Goal: Information Seeking & Learning: Learn about a topic

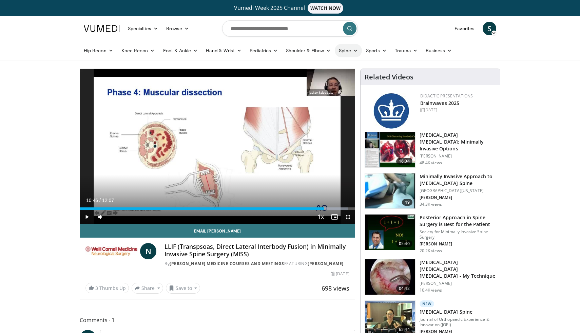
click at [343, 52] on link "Spine" at bounding box center [348, 51] width 27 height 14
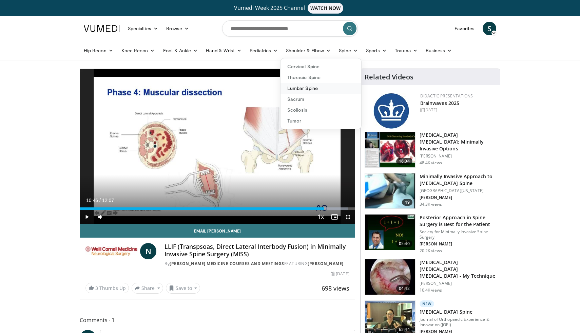
click at [305, 93] on link "Lumbar Spine" at bounding box center [320, 88] width 81 height 11
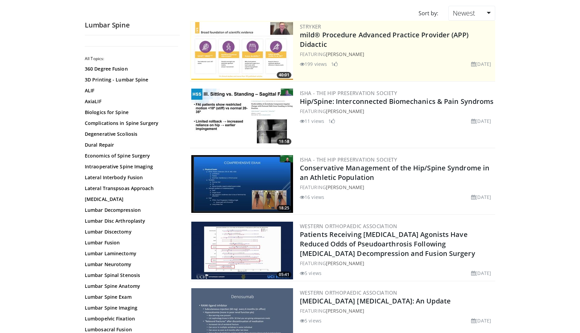
scroll to position [97, 0]
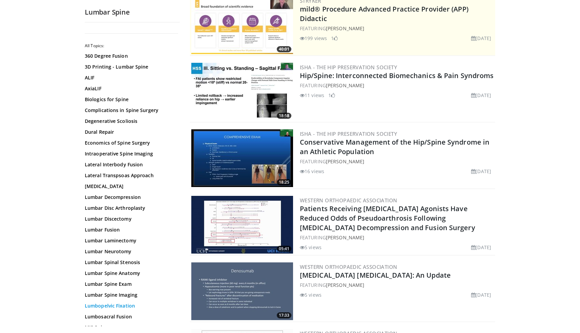
click at [126, 305] on link "Lumbopelvic Fixation" at bounding box center [131, 305] width 92 height 7
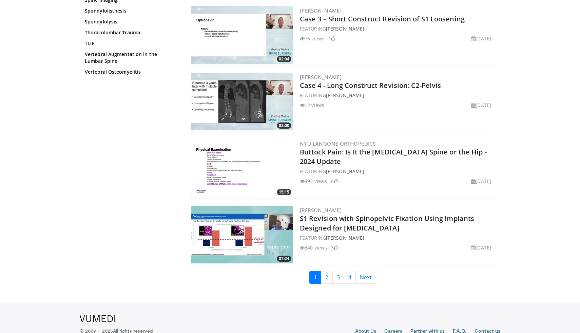
scroll to position [1506, 0]
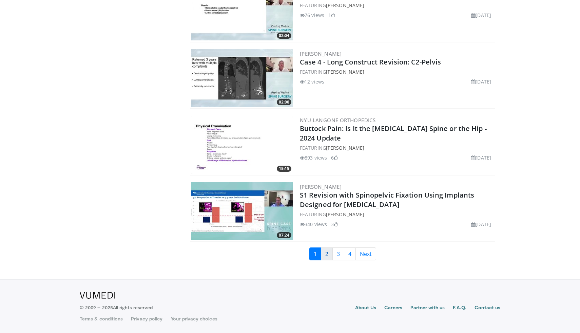
click at [330, 256] on link "2" at bounding box center [327, 253] width 12 height 13
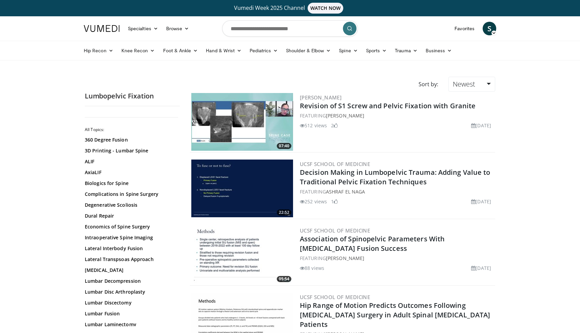
click at [250, 126] on img at bounding box center [242, 122] width 102 height 58
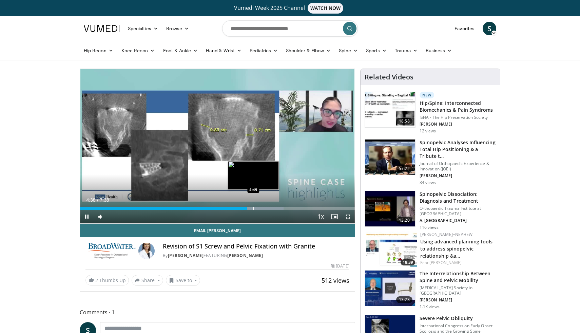
click at [253, 209] on div "Progress Bar" at bounding box center [253, 208] width 1 height 3
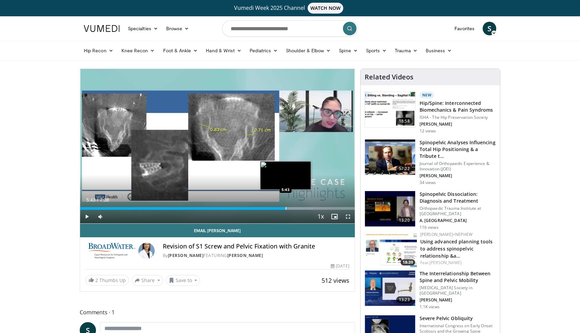
click at [285, 207] on div "Progress Bar" at bounding box center [285, 208] width 1 height 3
click at [299, 207] on div "Progress Bar" at bounding box center [299, 208] width 1 height 3
click at [312, 207] on div "Progress Bar" at bounding box center [315, 208] width 56 height 3
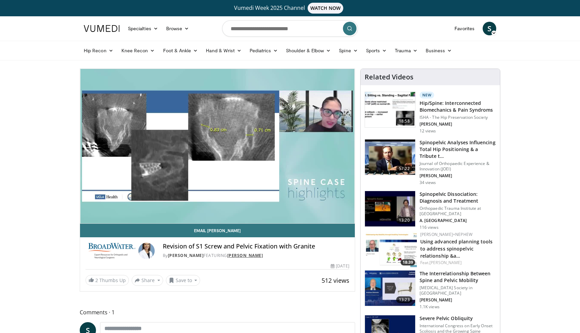
click at [236, 257] on link "[PERSON_NAME]" at bounding box center [245, 255] width 36 height 6
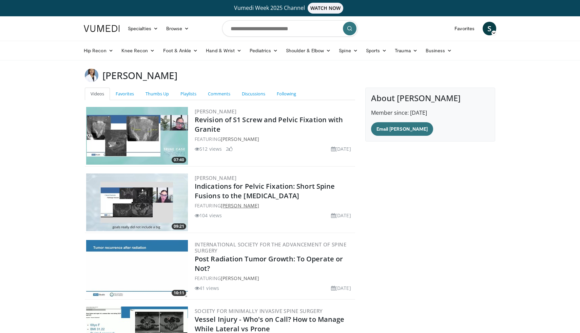
click at [242, 203] on link "[PERSON_NAME]" at bounding box center [240, 205] width 38 height 6
click at [243, 197] on link "Indications for Pelvic Fixation: Short Spine Fusions to the [MEDICAL_DATA]" at bounding box center [265, 190] width 140 height 19
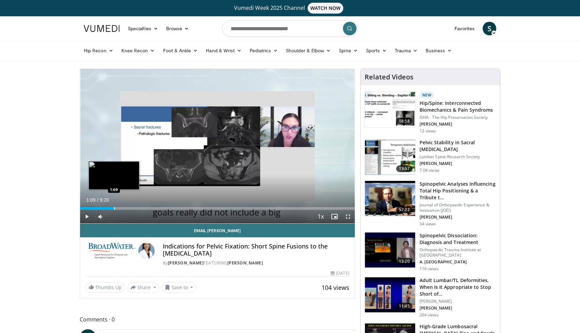
click at [114, 208] on div "Progress Bar" at bounding box center [114, 208] width 1 height 3
click at [88, 215] on span "Video Player" at bounding box center [87, 217] width 14 height 14
